Goal: Communication & Community: Answer question/provide support

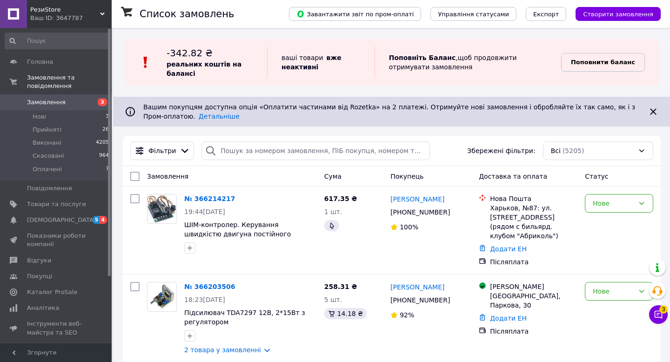
click at [619, 60] on b "Поповнити баланс" at bounding box center [603, 62] width 64 height 7
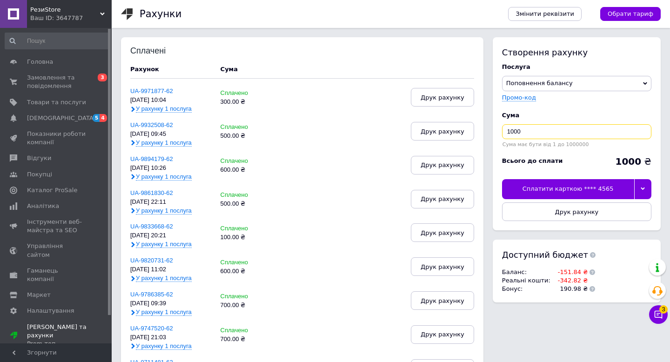
click at [569, 133] on input "1000" at bounding box center [576, 131] width 149 height 15
type input "400"
click at [589, 273] on use at bounding box center [592, 272] width 6 height 6
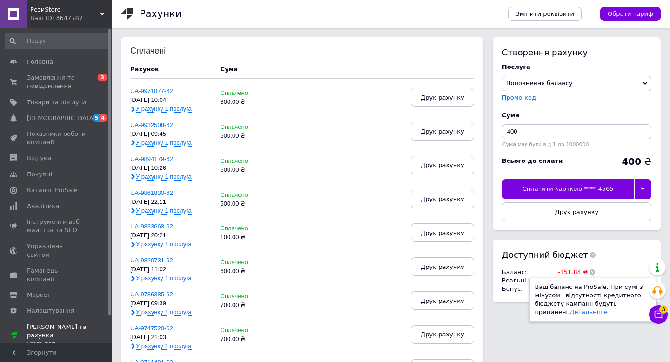
click at [589, 273] on use at bounding box center [592, 272] width 6 height 6
click at [603, 268] on div "Доступний бюджет Баланс : -151.84 ₴ Ваш баланс на ProSale. При сумі з мінусом і…" at bounding box center [577, 271] width 168 height 63
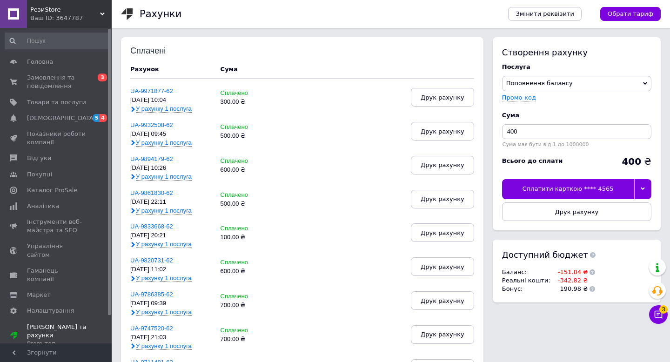
click at [644, 189] on icon at bounding box center [643, 189] width 4 height 4
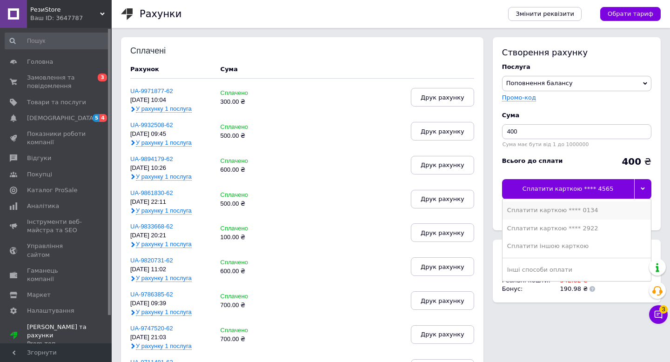
click at [612, 214] on div "Сплатити карткою **** 0134" at bounding box center [576, 210] width 139 height 8
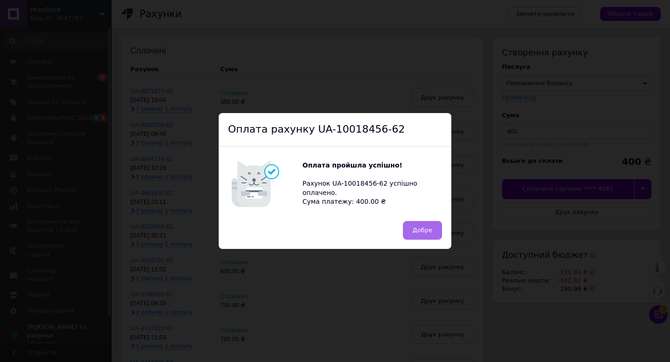
click at [413, 221] on button "Добре" at bounding box center [422, 230] width 39 height 19
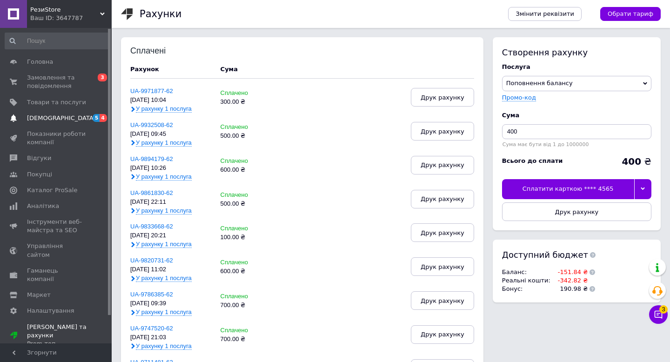
click at [82, 118] on span "[DEMOGRAPHIC_DATA]" at bounding box center [56, 118] width 59 height 8
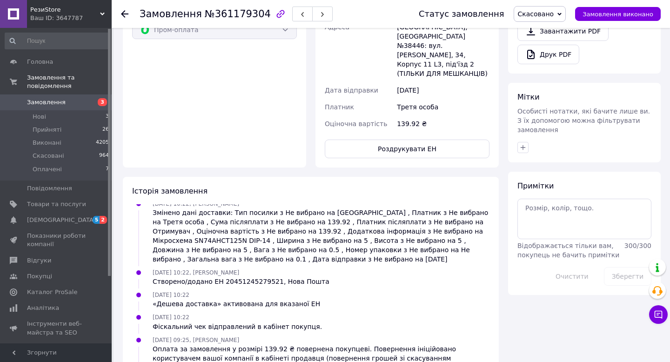
scroll to position [409, 0]
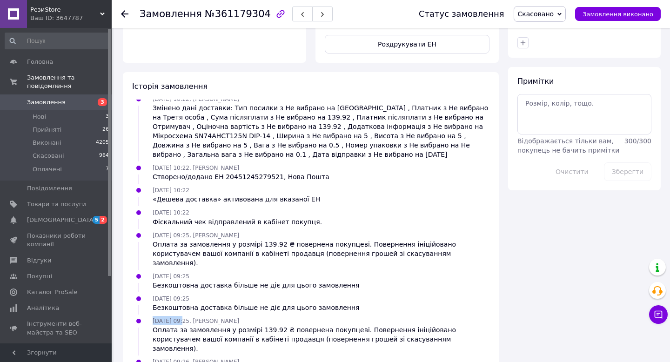
drag, startPoint x: 154, startPoint y: 275, endPoint x: 180, endPoint y: 275, distance: 26.5
click at [180, 318] on span "[DATE] 09:25, [PERSON_NAME]" at bounding box center [196, 321] width 87 height 7
copy span "[DATE]"
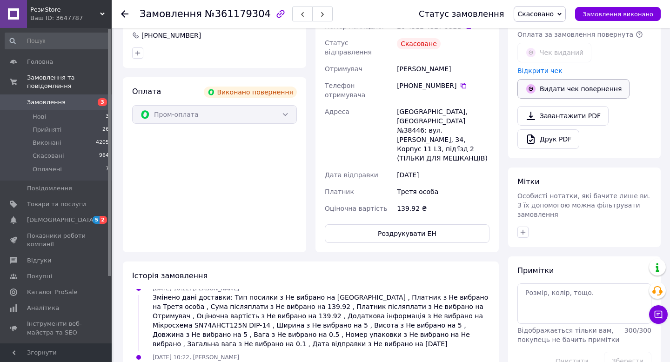
scroll to position [149, 0]
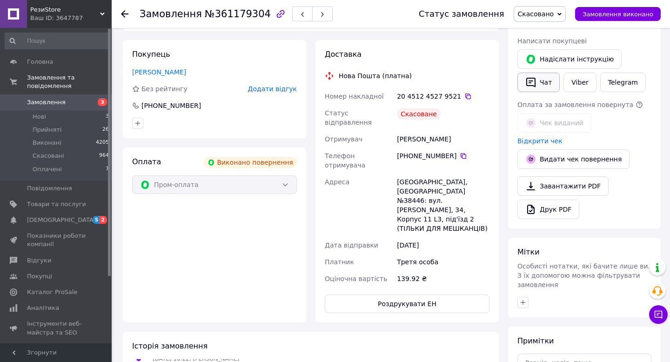
click at [537, 79] on button "Чат" at bounding box center [538, 83] width 42 height 20
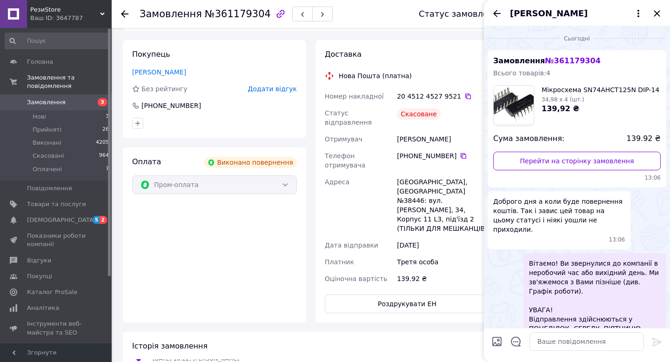
scroll to position [48, 0]
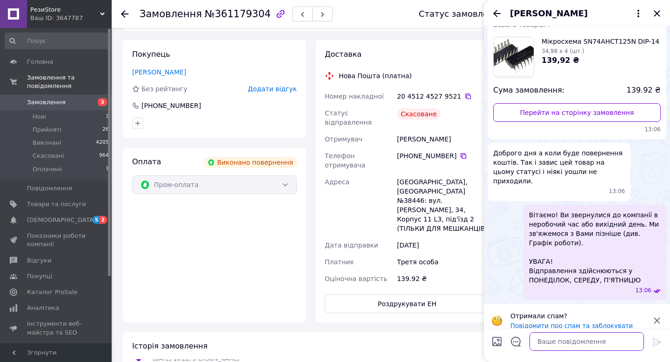
click at [585, 346] on textarea at bounding box center [586, 341] width 114 height 19
type textarea "L"
paste textarea "[DATE]"
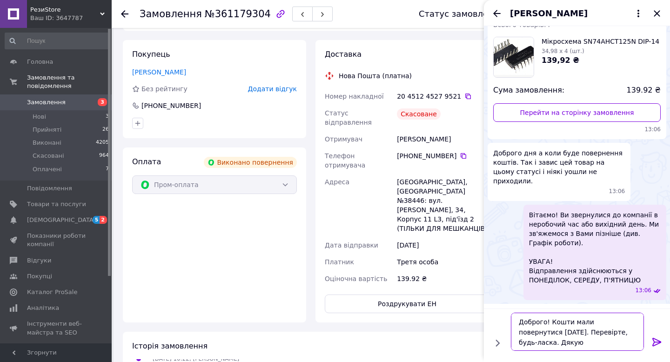
type textarea "Доброго! Кошти мали повернутися [DATE]. Перевірте, будь-ласка. Дякую!"
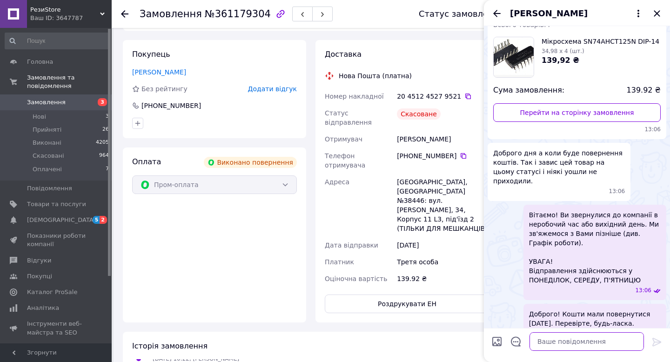
scroll to position [67, 0]
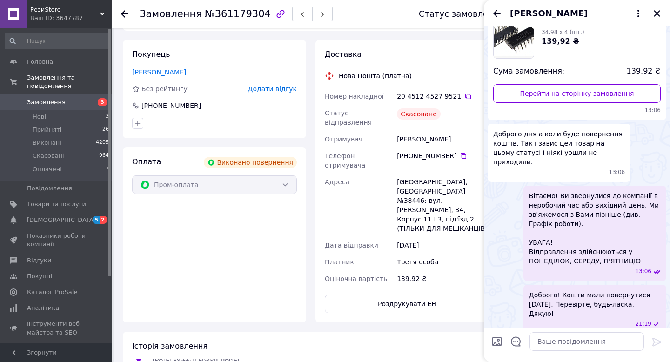
click at [497, 344] on input "Завантажити файли" at bounding box center [496, 341] width 11 height 11
type input "C:\fakepath\photo_[DATE] 21.18.38.jpeg"
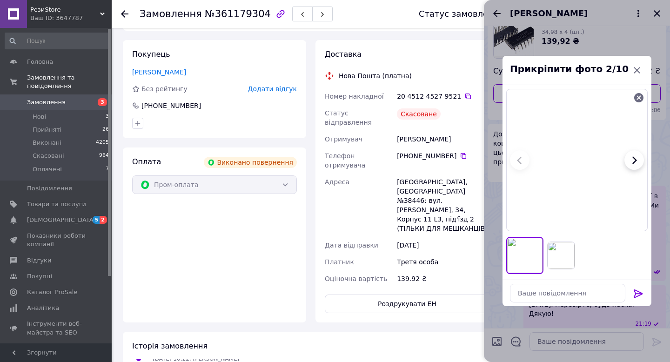
click at [636, 292] on icon at bounding box center [638, 293] width 11 height 11
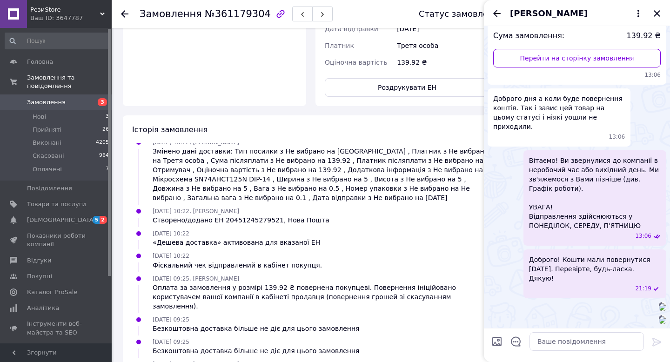
scroll to position [276, 0]
click at [659, 303] on img at bounding box center [662, 306] width 7 height 7
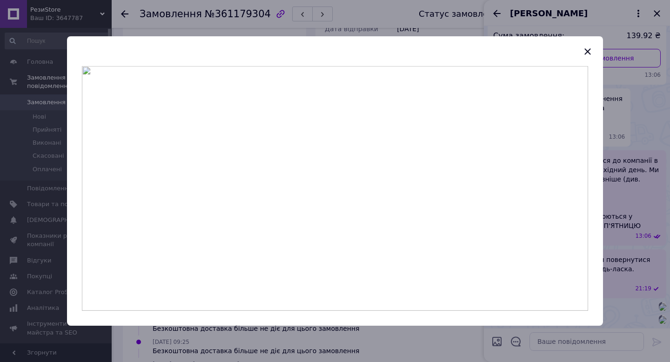
click at [653, 185] on div at bounding box center [335, 181] width 670 height 362
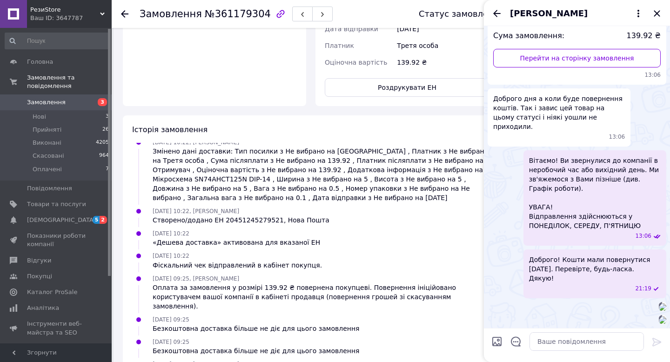
scroll to position [328, 0]
click at [659, 316] on img at bounding box center [662, 319] width 7 height 7
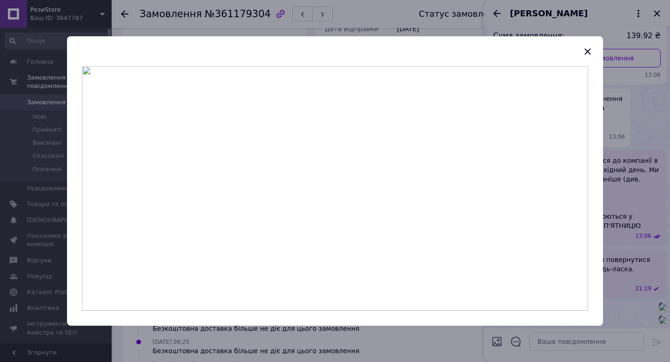
click at [626, 261] on div at bounding box center [335, 181] width 670 height 362
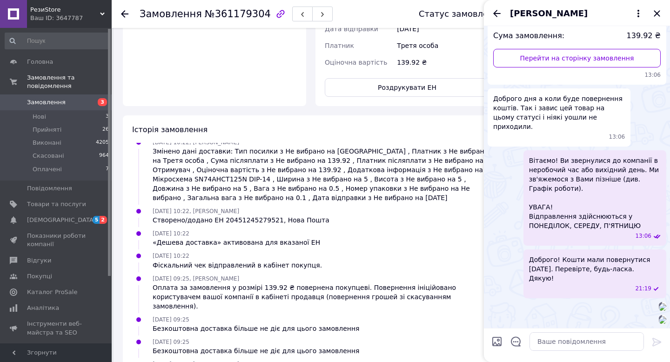
scroll to position [409, 0]
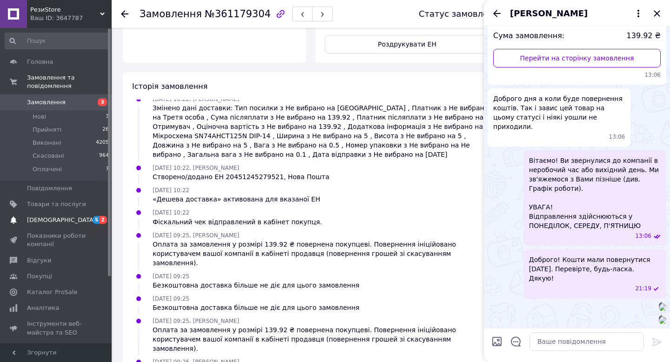
click at [88, 220] on span "5 2" at bounding box center [99, 220] width 26 height 8
